Goal: Check status: Check status

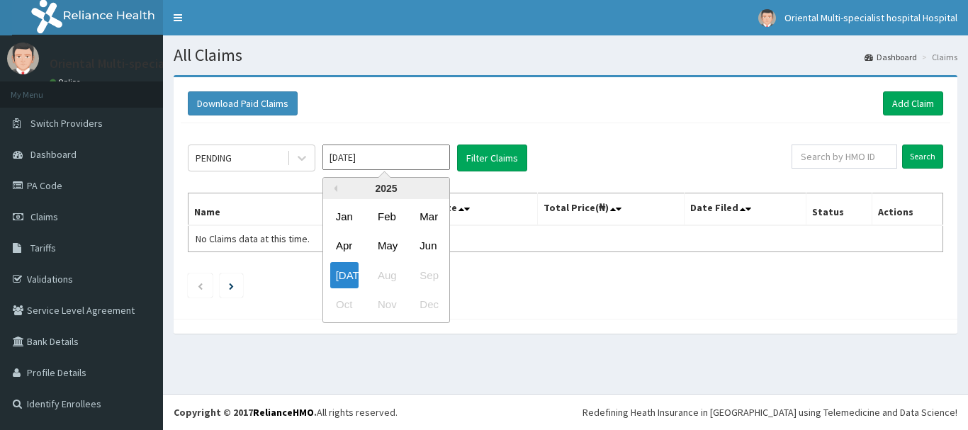
click at [391, 280] on div "[DATE] Aug Sep" at bounding box center [386, 275] width 126 height 29
click at [392, 277] on div "[DATE] Aug Sep" at bounding box center [386, 275] width 126 height 29
click at [658, 284] on ul at bounding box center [566, 286] width 756 height 24
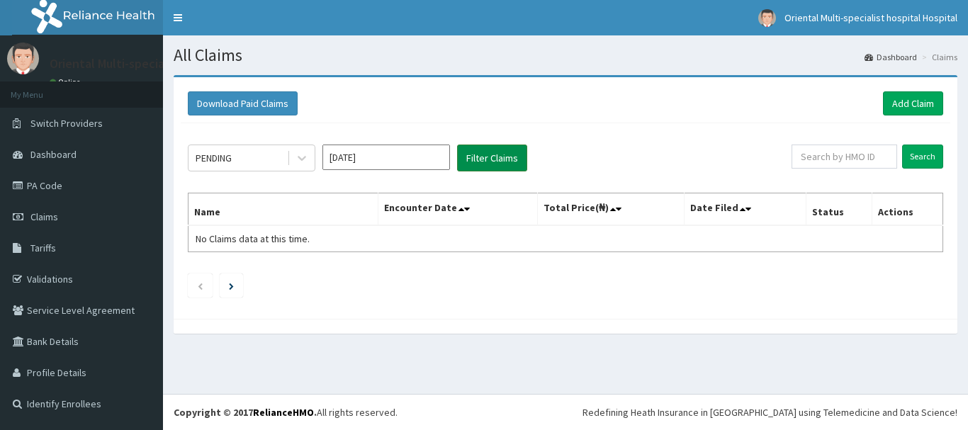
click at [486, 150] on button "Filter Claims" at bounding box center [492, 158] width 70 height 27
click at [254, 162] on div "PENDING" at bounding box center [238, 158] width 99 height 23
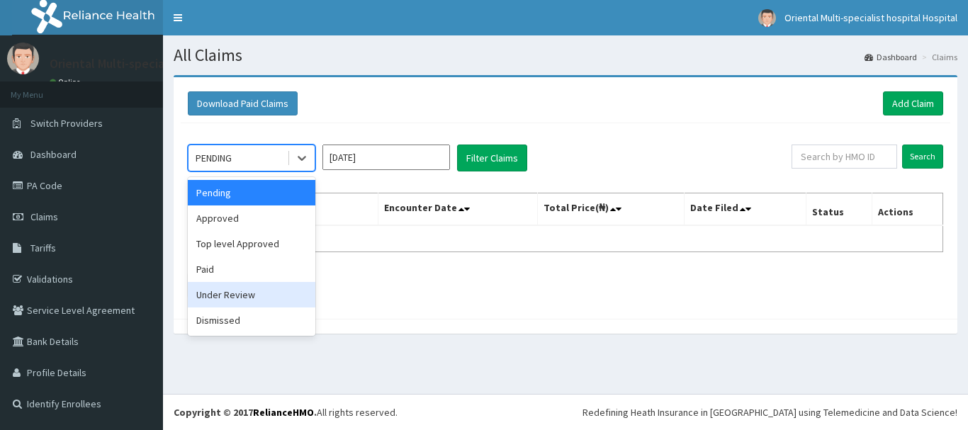
click at [249, 300] on div "Under Review" at bounding box center [252, 295] width 128 height 26
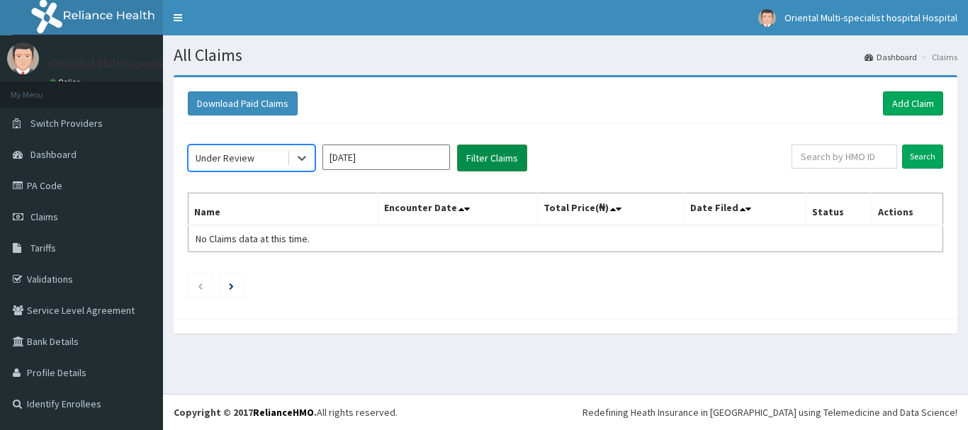
click at [489, 158] on button "Filter Claims" at bounding box center [492, 158] width 70 height 27
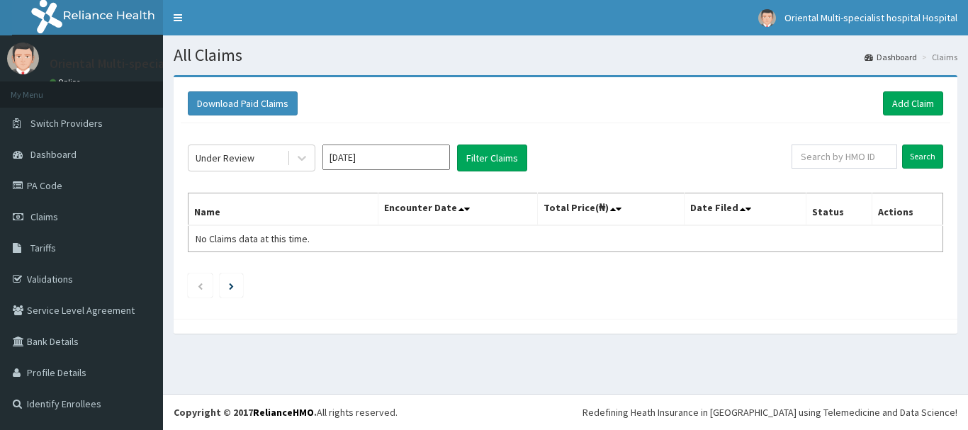
click at [418, 157] on input "[DATE]" at bounding box center [387, 158] width 128 height 26
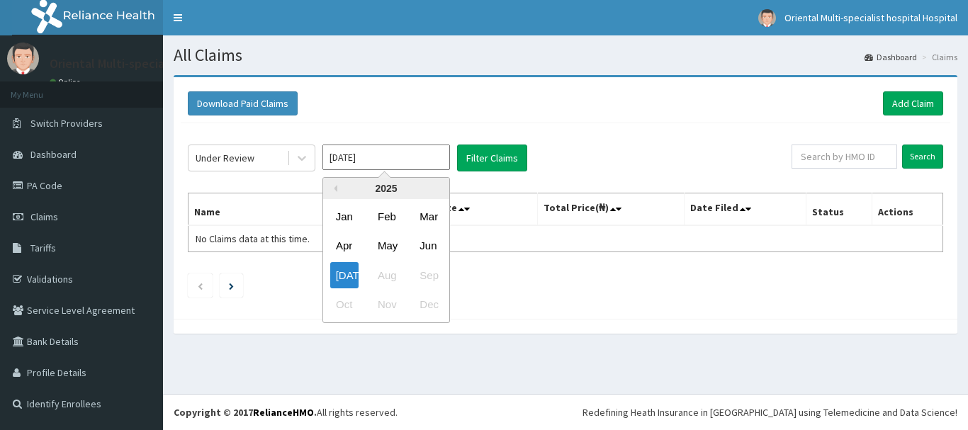
click at [386, 279] on div "[DATE] Aug Sep" at bounding box center [386, 275] width 126 height 29
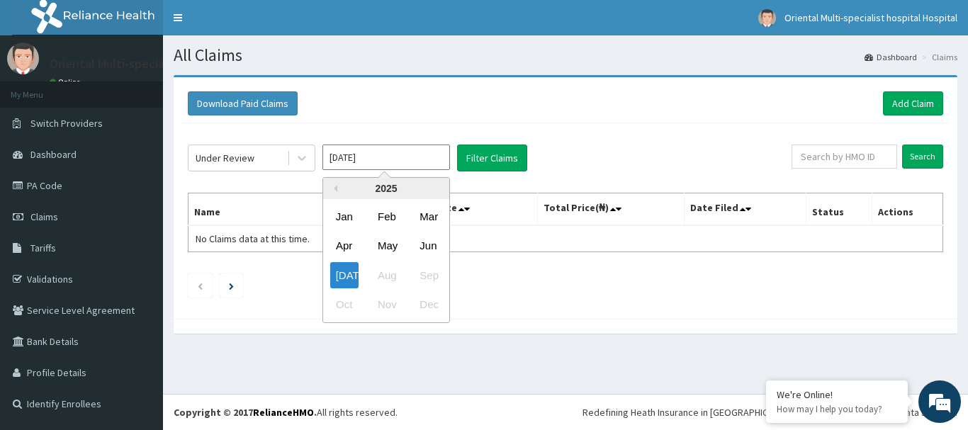
click at [385, 276] on div "[DATE] Aug Sep" at bounding box center [386, 275] width 126 height 29
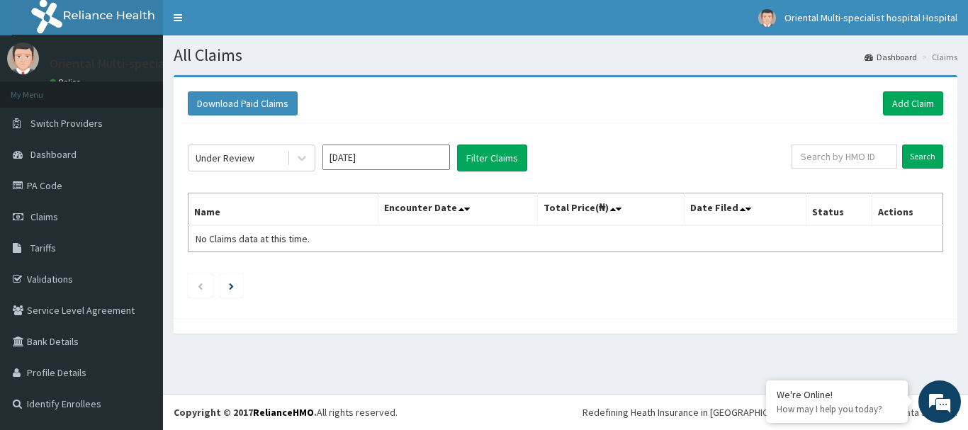
click at [551, 277] on ul at bounding box center [566, 286] width 756 height 24
click at [500, 155] on button "Filter Claims" at bounding box center [492, 158] width 70 height 27
click at [46, 246] on span "Tariffs" at bounding box center [43, 248] width 26 height 13
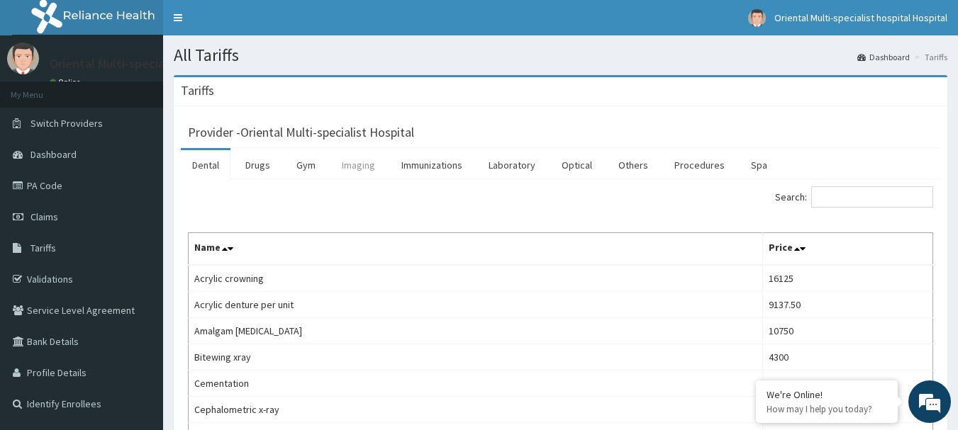
click at [356, 171] on link "Imaging" at bounding box center [358, 165] width 56 height 30
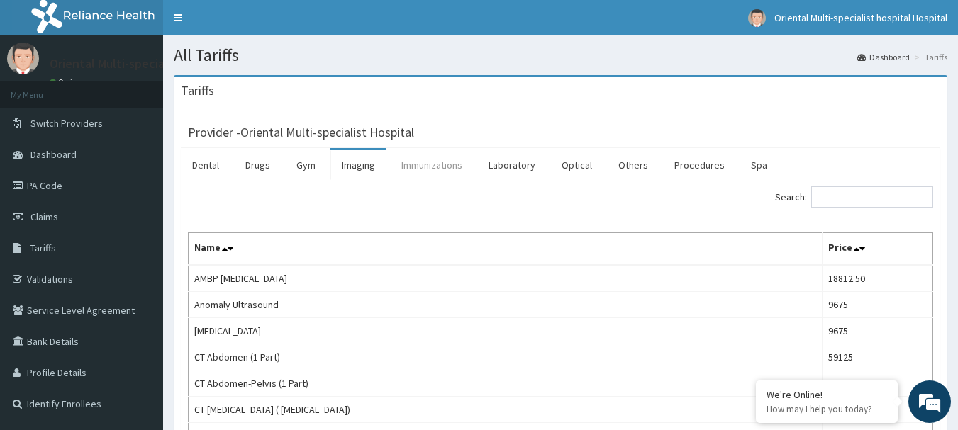
click at [445, 159] on link "Immunizations" at bounding box center [432, 165] width 84 height 30
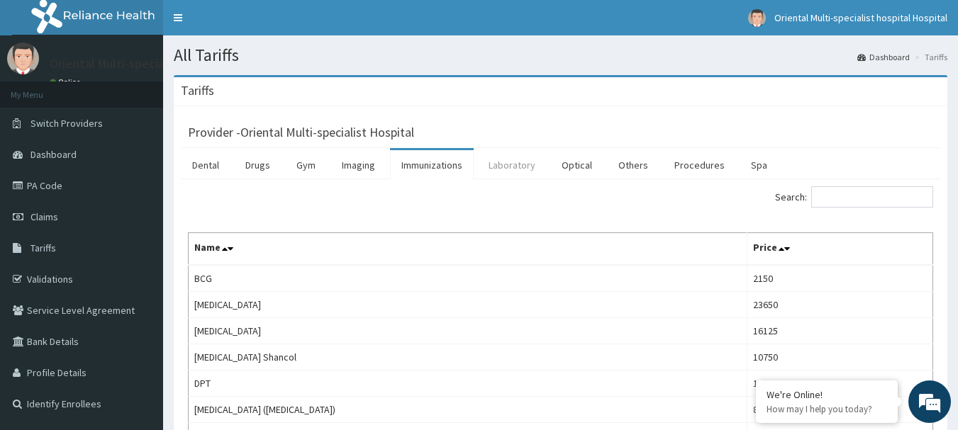
click at [530, 174] on link "Laboratory" at bounding box center [511, 165] width 69 height 30
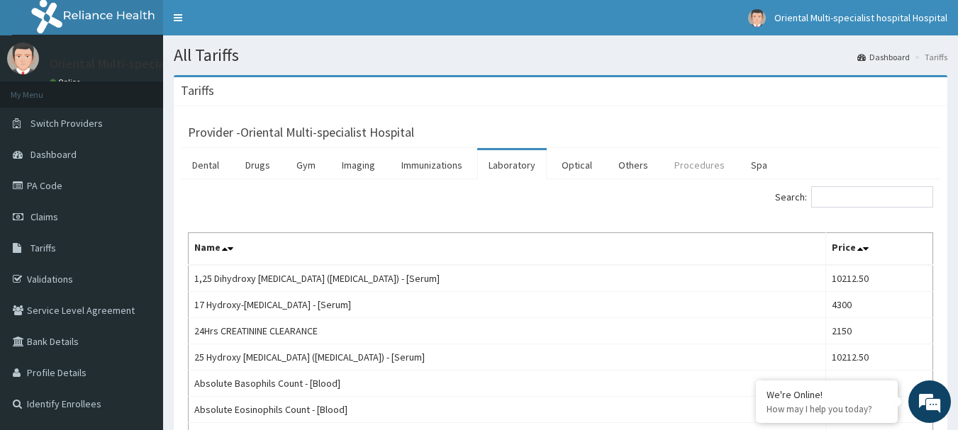
click at [670, 164] on link "Procedures" at bounding box center [699, 165] width 73 height 30
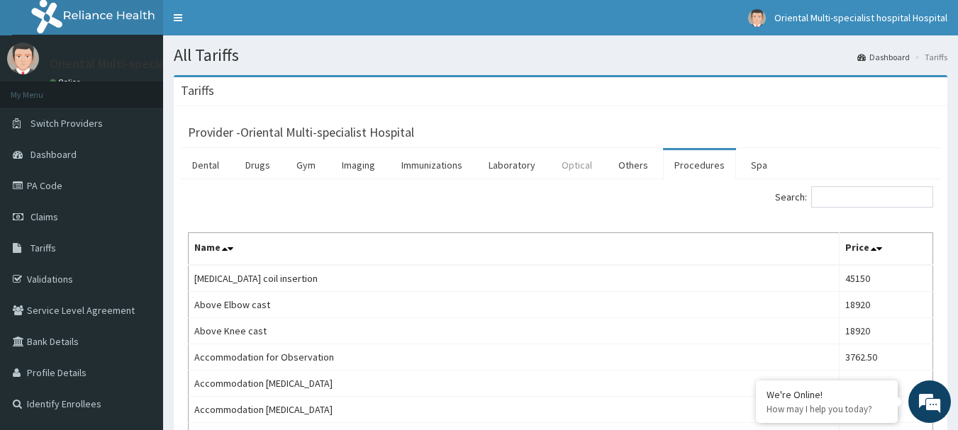
click at [574, 169] on link "Optical" at bounding box center [576, 165] width 53 height 30
